Goal: Check status

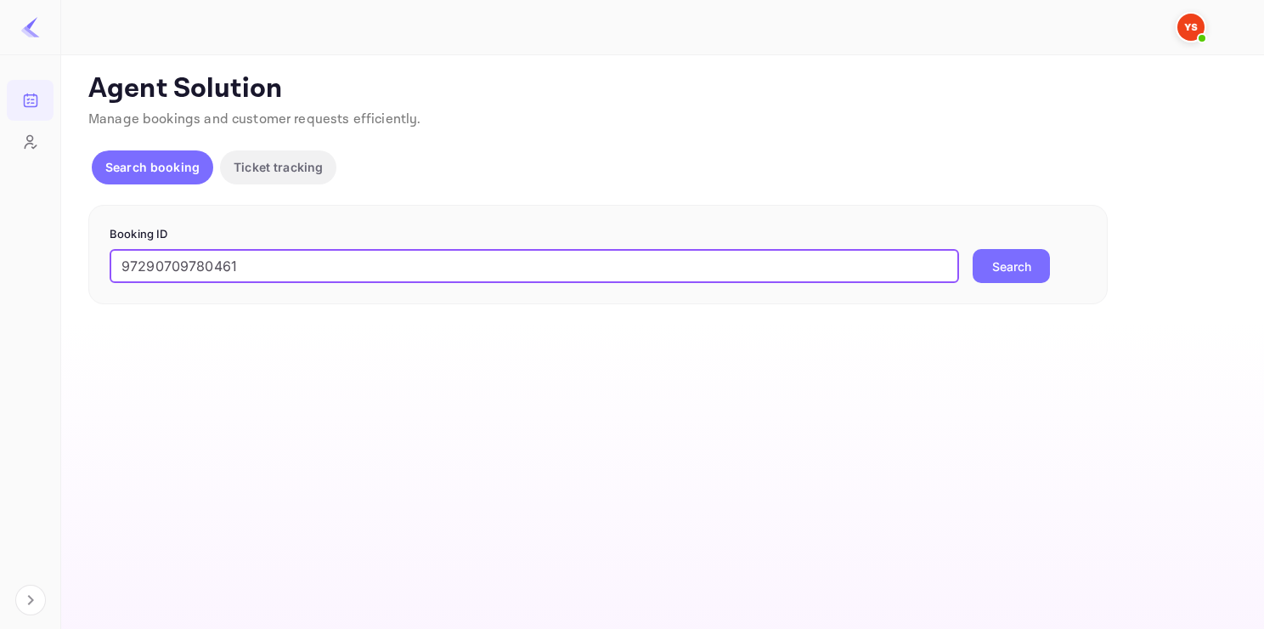
drag, startPoint x: 279, startPoint y: 262, endPoint x: -41, endPoint y: 241, distance: 320.2
click at [0, 241] on html "Bookings Customers Now you can check your travel website directly from the link…" at bounding box center [632, 314] width 1264 height 629
type input "9780461"
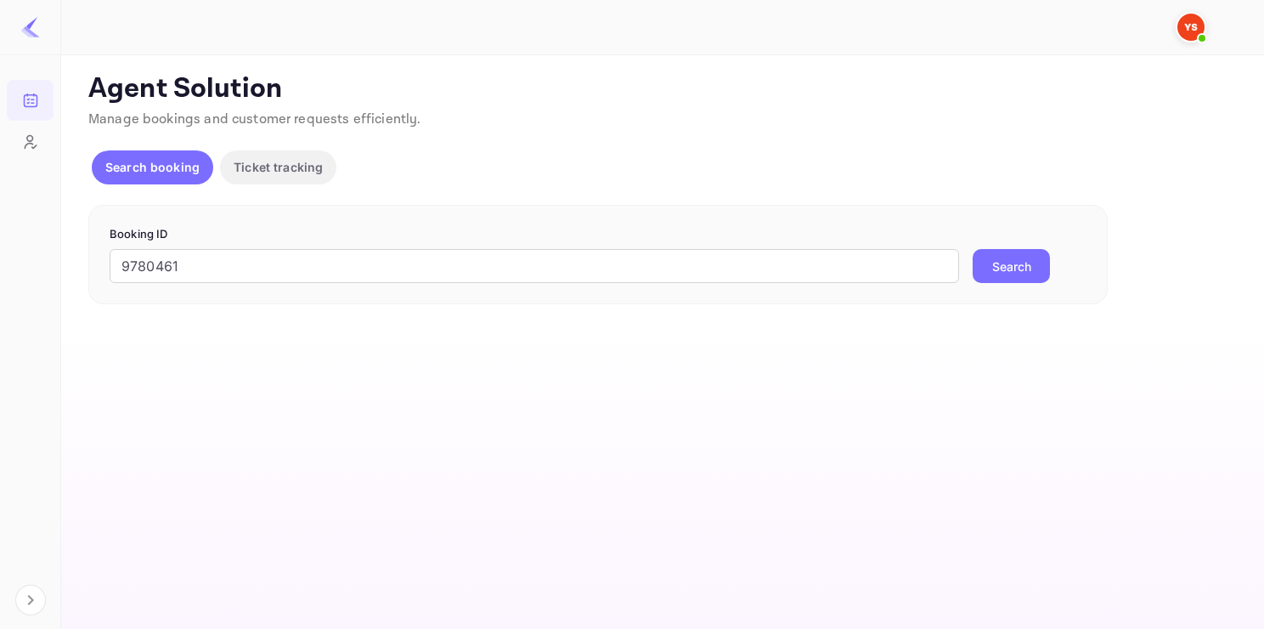
click at [999, 252] on button "Search" at bounding box center [1011, 266] width 77 height 34
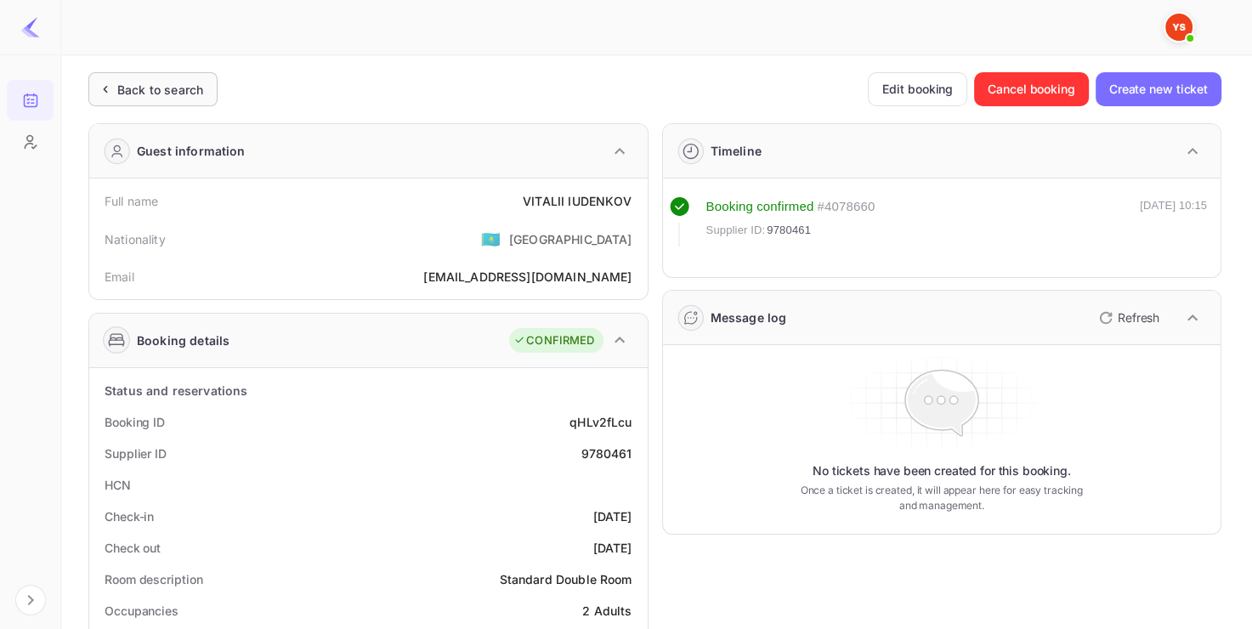
click at [190, 82] on div "Back to search" at bounding box center [160, 90] width 86 height 18
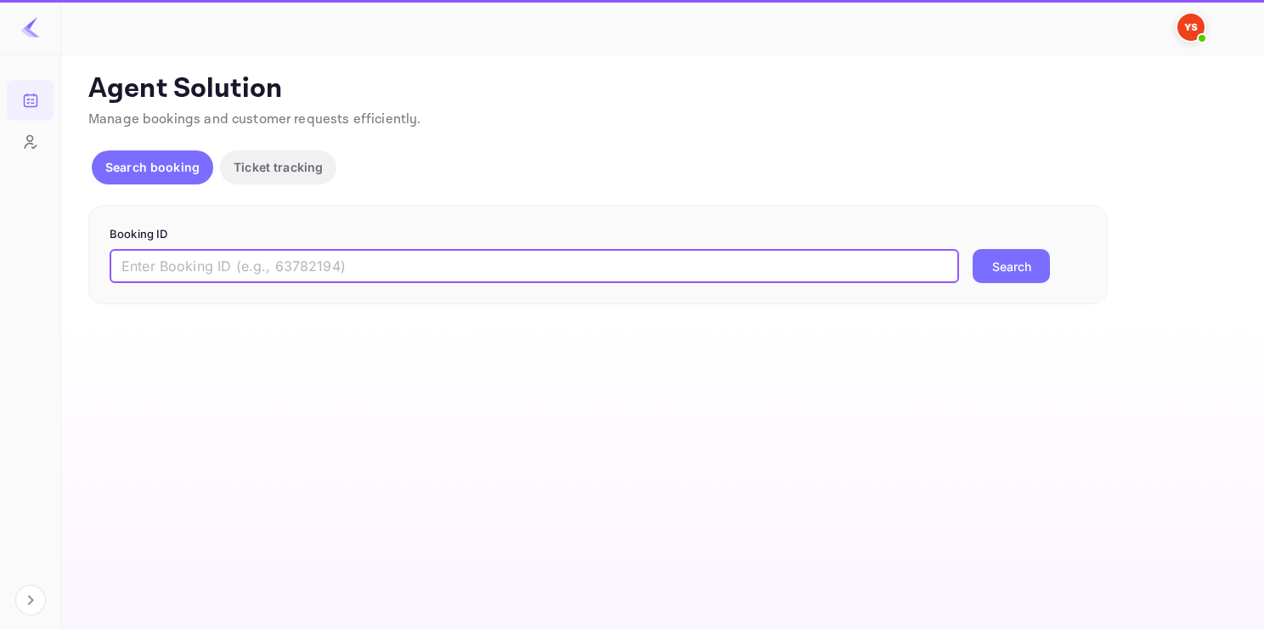
paste input "9831499"
click at [255, 255] on input "text" at bounding box center [535, 266] width 850 height 34
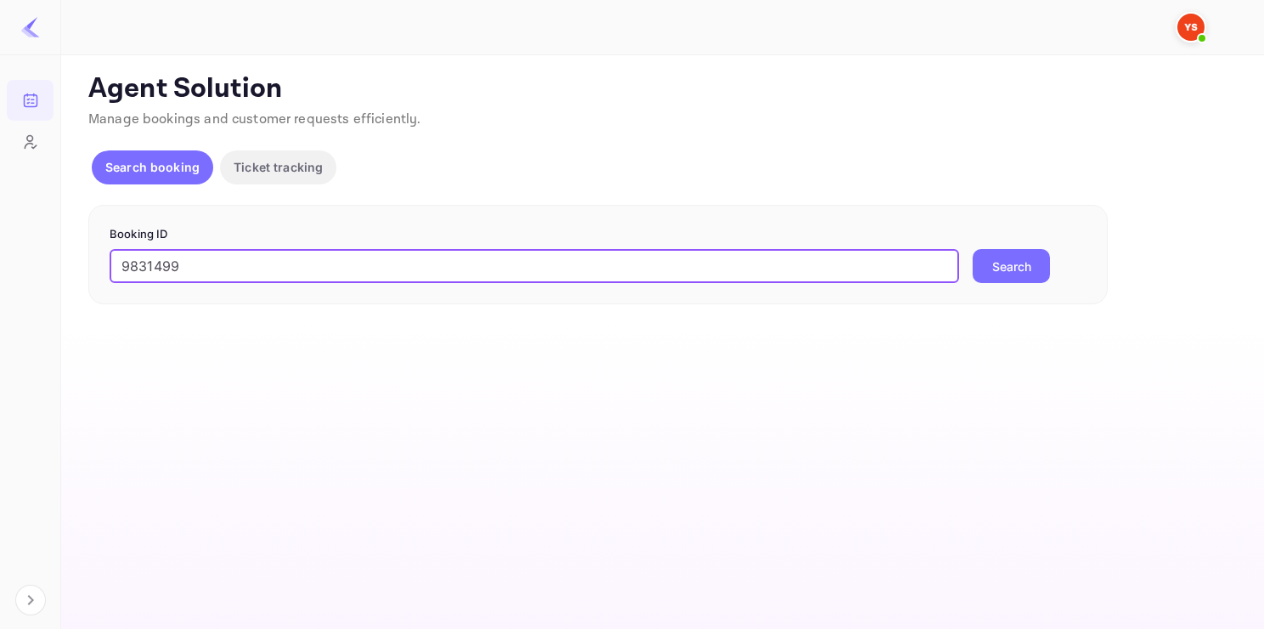
type input "9831499"
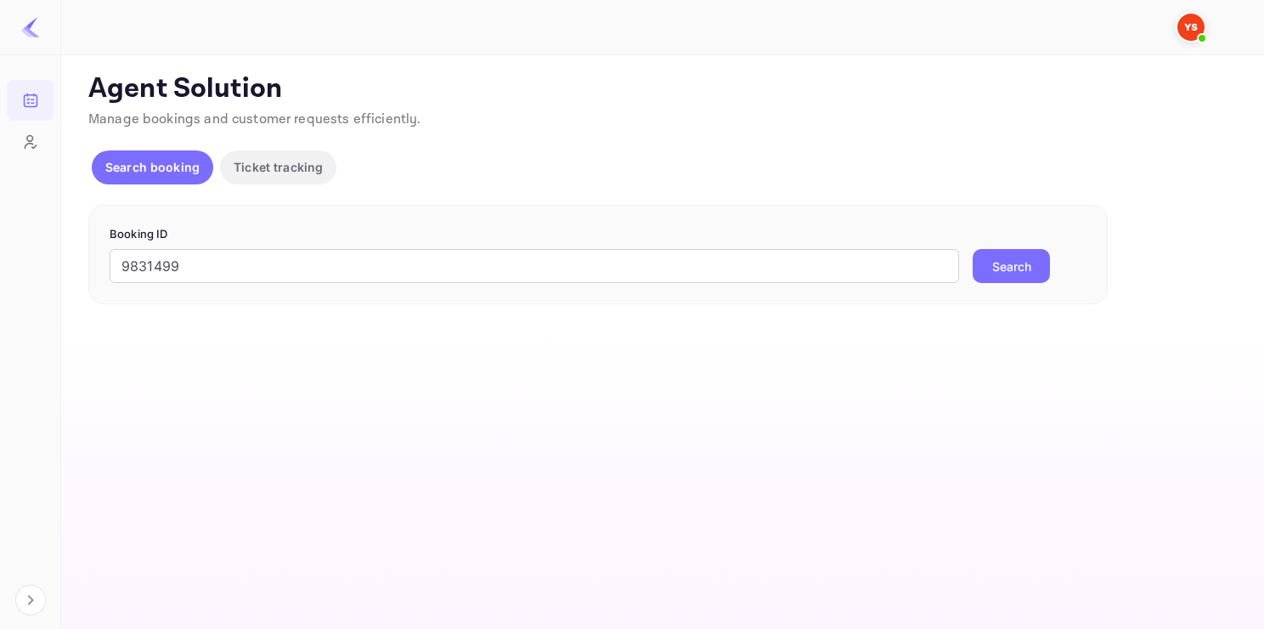
click at [993, 255] on button "Search" at bounding box center [1011, 266] width 77 height 34
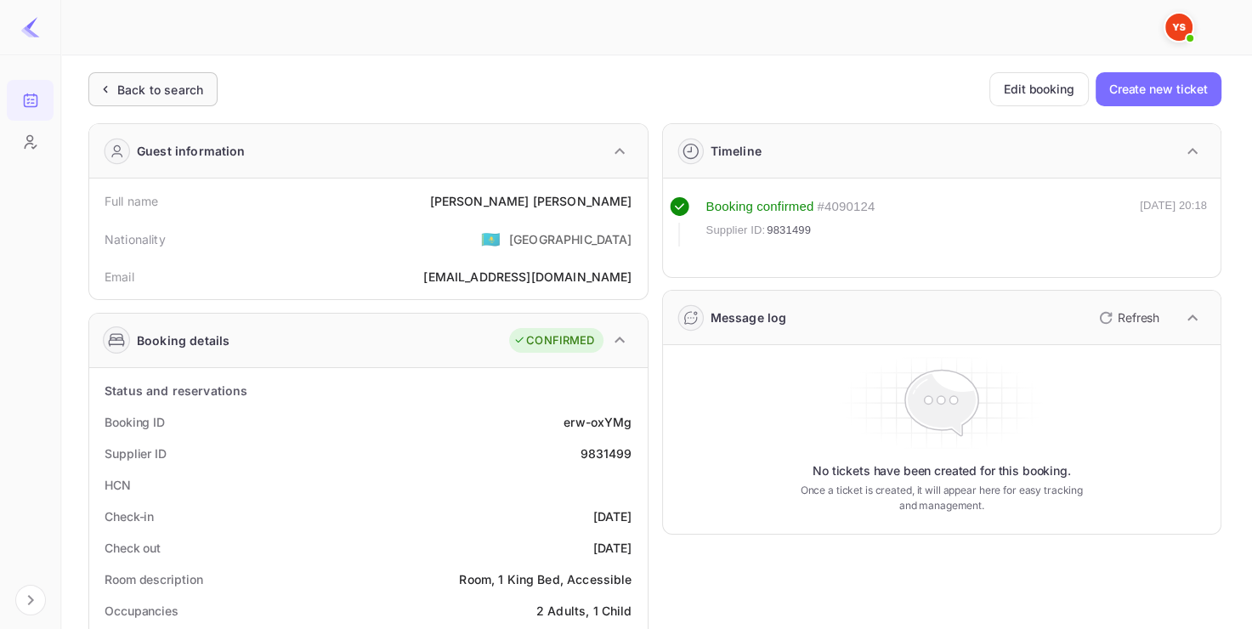
click at [170, 82] on div "Back to search" at bounding box center [160, 90] width 86 height 18
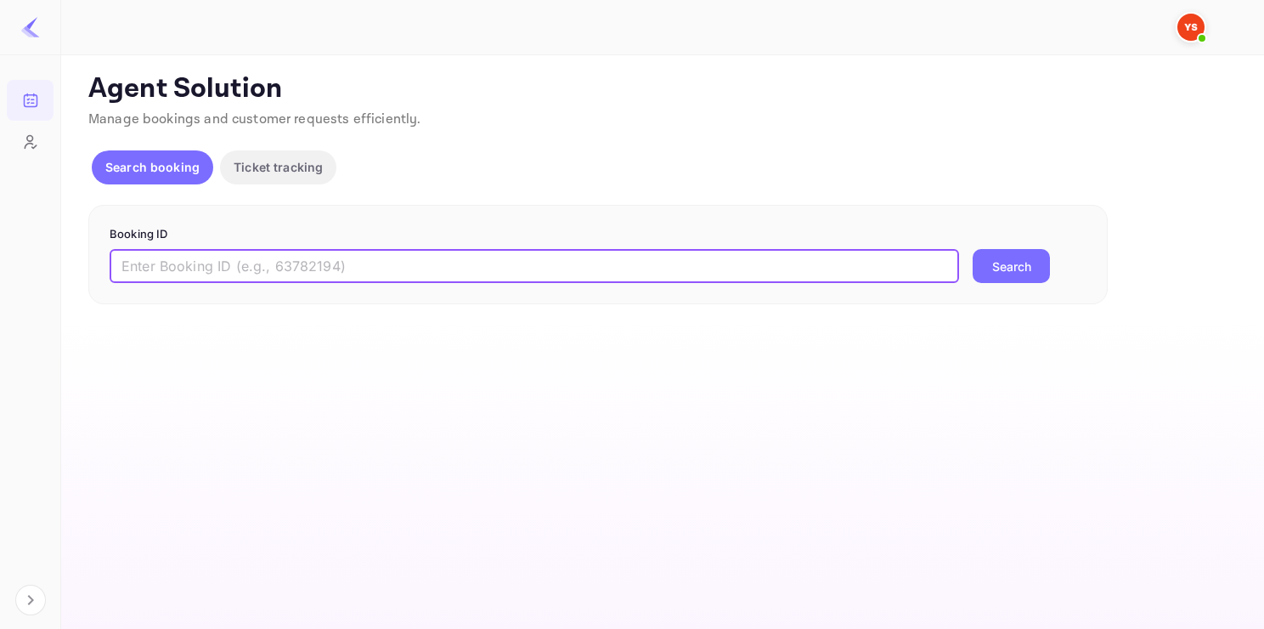
click at [302, 263] on input "text" at bounding box center [535, 266] width 850 height 34
paste input "9829498"
type input "9829498"
click at [973, 249] on button "Search" at bounding box center [1011, 266] width 77 height 34
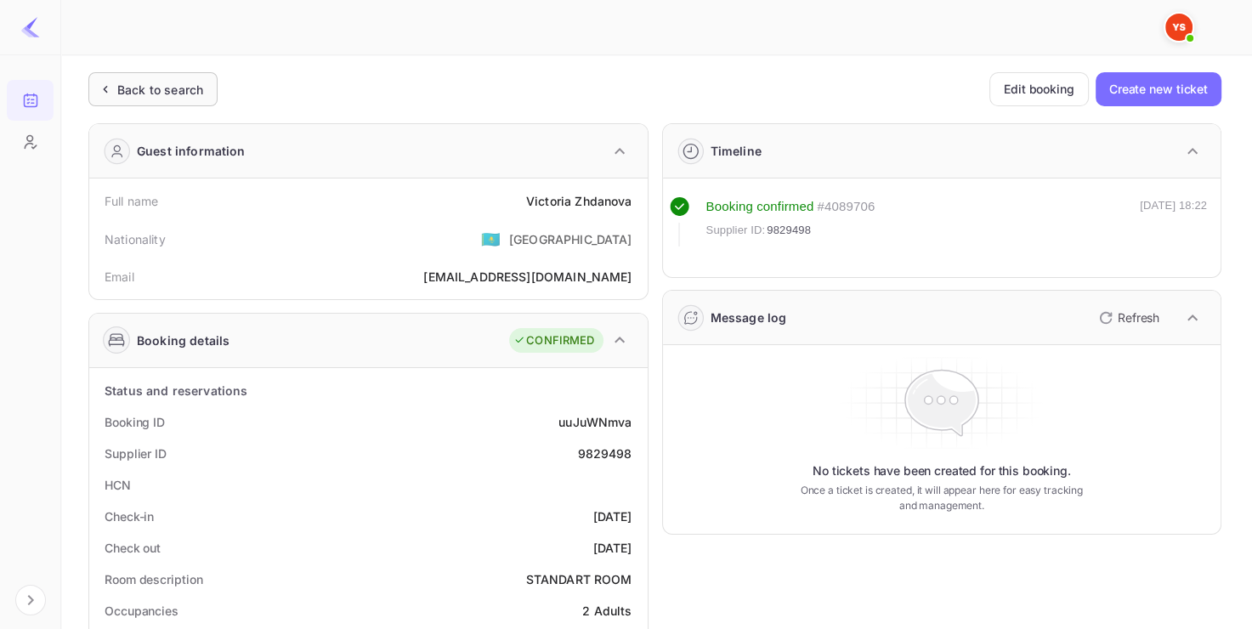
click at [180, 98] on div "Back to search" at bounding box center [160, 90] width 86 height 18
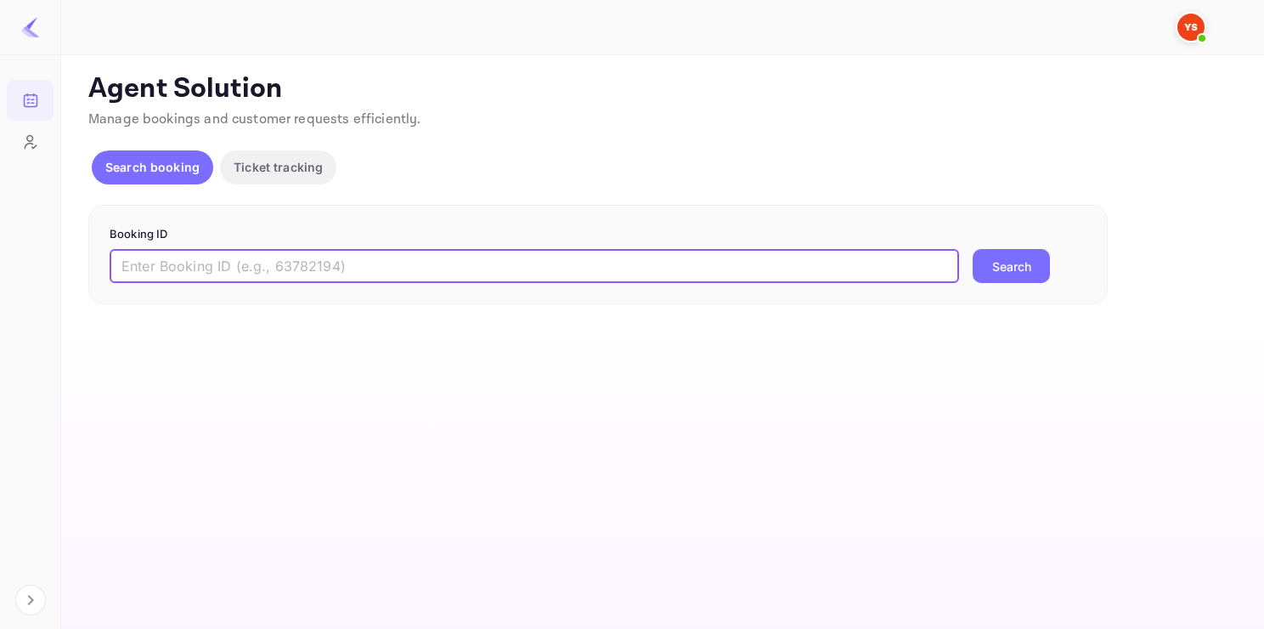
click at [320, 250] on input "text" at bounding box center [535, 266] width 850 height 34
paste input "9828173"
type input "9828173"
click at [973, 249] on button "Search" at bounding box center [1011, 266] width 77 height 34
